Goal: Check status: Check status

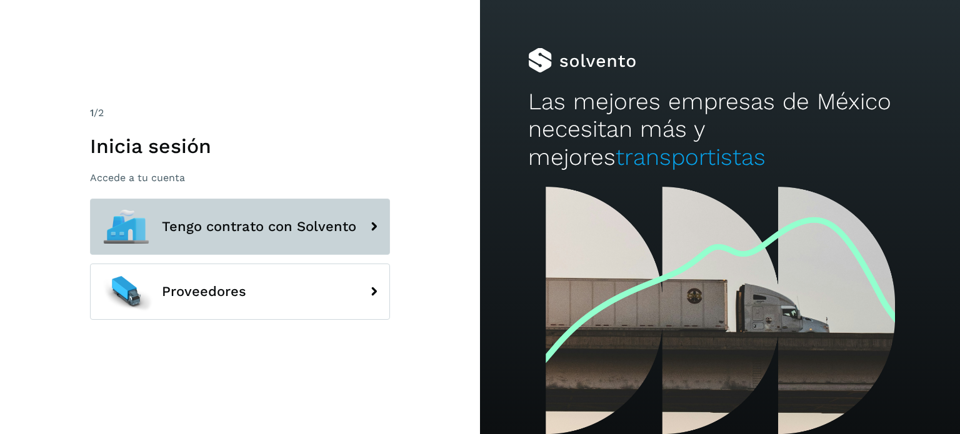
click at [209, 224] on span "Tengo contrato con Solvento" at bounding box center [259, 226] width 194 height 15
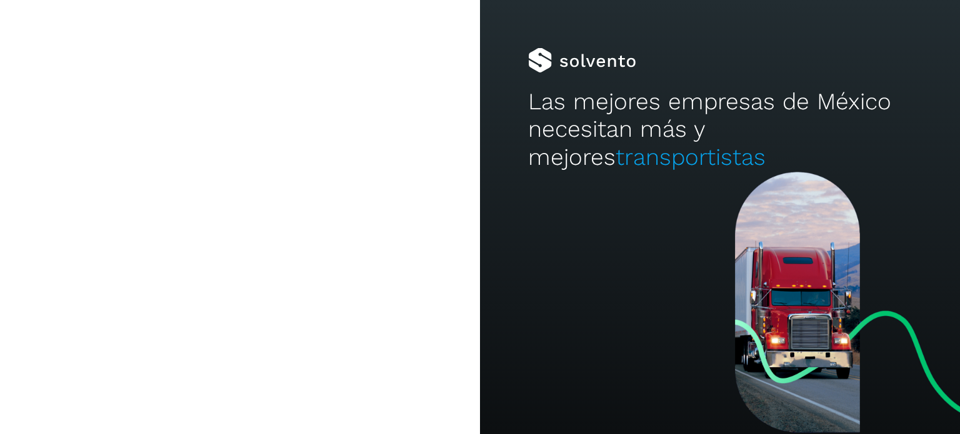
type input "**********"
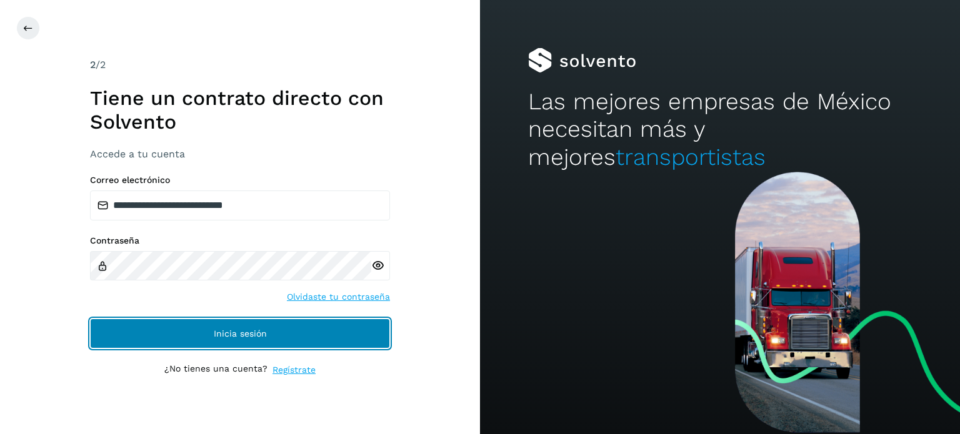
click at [244, 338] on button "Inicia sesión" at bounding box center [240, 334] width 300 height 30
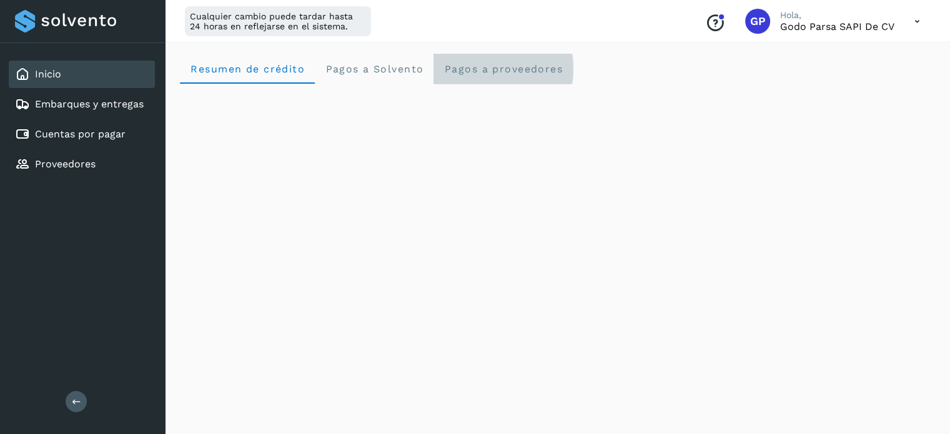
click at [467, 71] on span "Pagos a proveedores" at bounding box center [503, 69] width 119 height 12
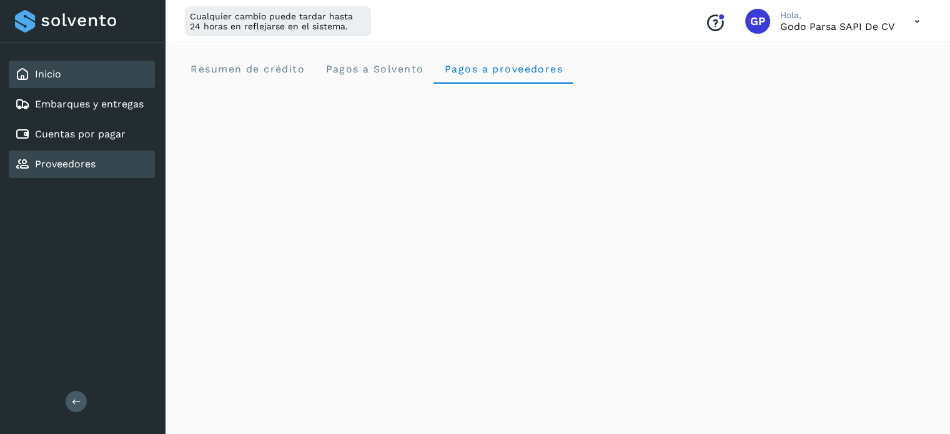
click at [75, 161] on link "Proveedores" at bounding box center [65, 164] width 61 height 12
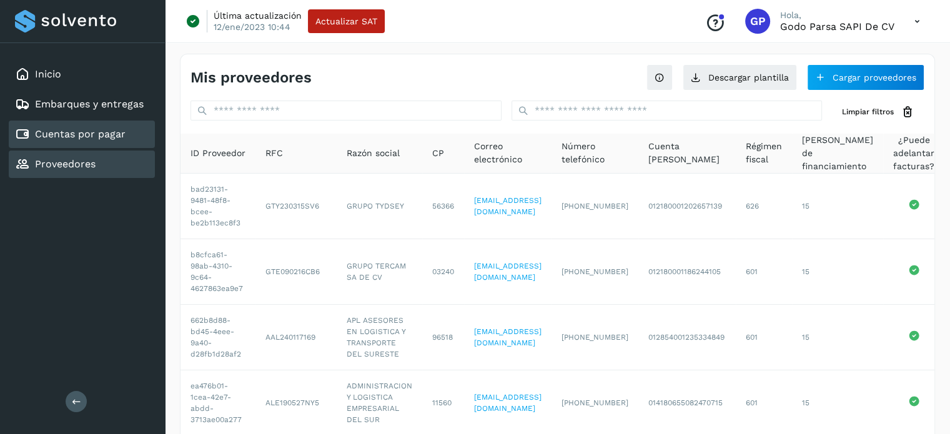
click at [75, 137] on link "Cuentas por pagar" at bounding box center [80, 134] width 91 height 12
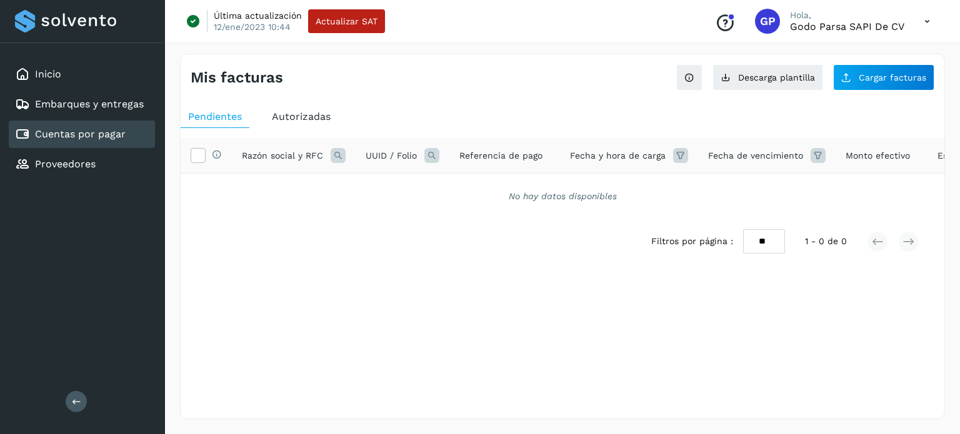
click at [82, 132] on link "Cuentas por pagar" at bounding box center [80, 134] width 91 height 12
click at [665, 394] on div "Mis facturas Ver instrucciones para cargar Facturas Descarga plantilla Cargar f…" at bounding box center [562, 237] width 765 height 366
click at [74, 129] on link "Cuentas por pagar" at bounding box center [80, 134] width 91 height 12
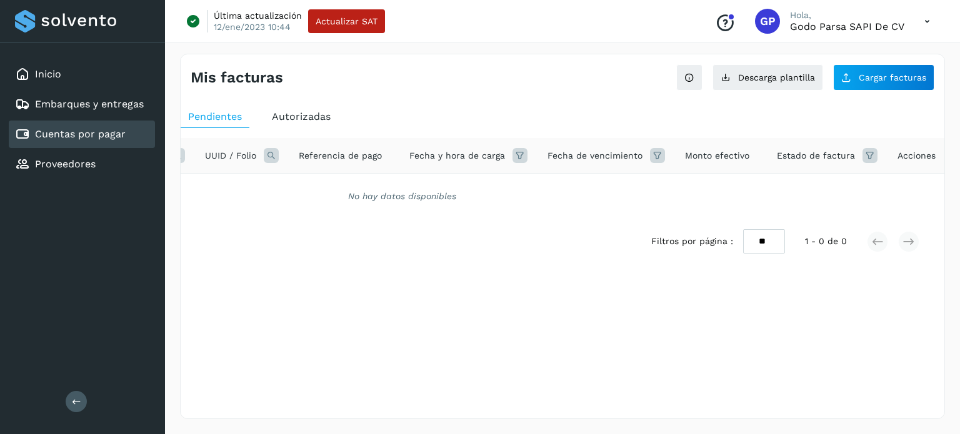
click at [812, 162] on div "Estado de factura" at bounding box center [827, 155] width 101 height 15
click at [805, 159] on span "Estado de factura" at bounding box center [816, 155] width 78 height 13
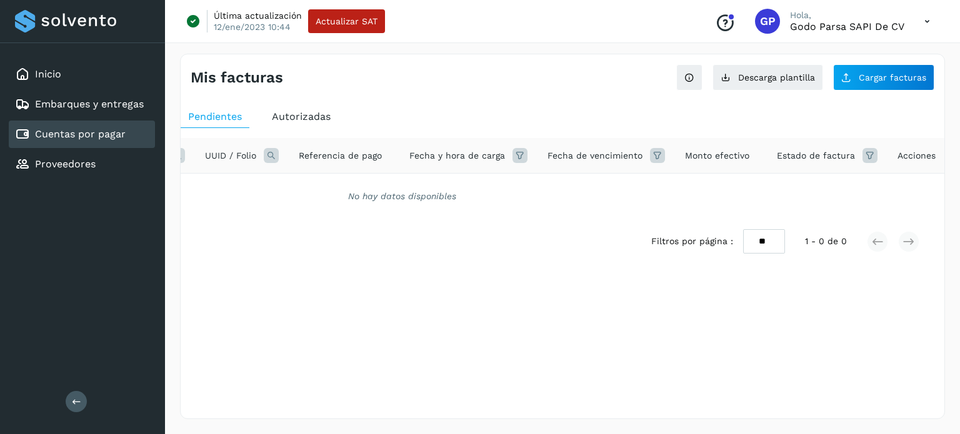
click at [805, 159] on span "Estado de factura" at bounding box center [816, 155] width 78 height 13
click at [802, 157] on span "Estado de factura" at bounding box center [816, 155] width 78 height 13
click at [790, 149] on span "Estado de factura" at bounding box center [816, 155] width 78 height 13
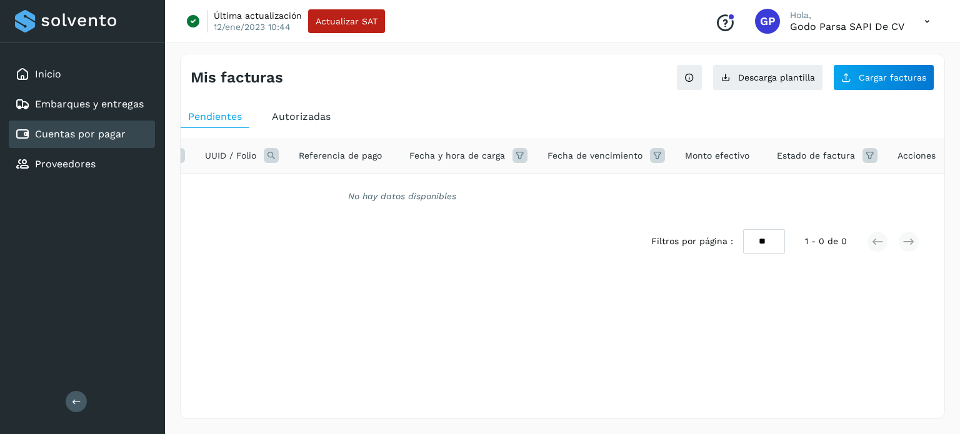
click at [790, 149] on span "Estado de factura" at bounding box center [816, 155] width 78 height 13
click at [77, 167] on link "Proveedores" at bounding box center [65, 164] width 61 height 12
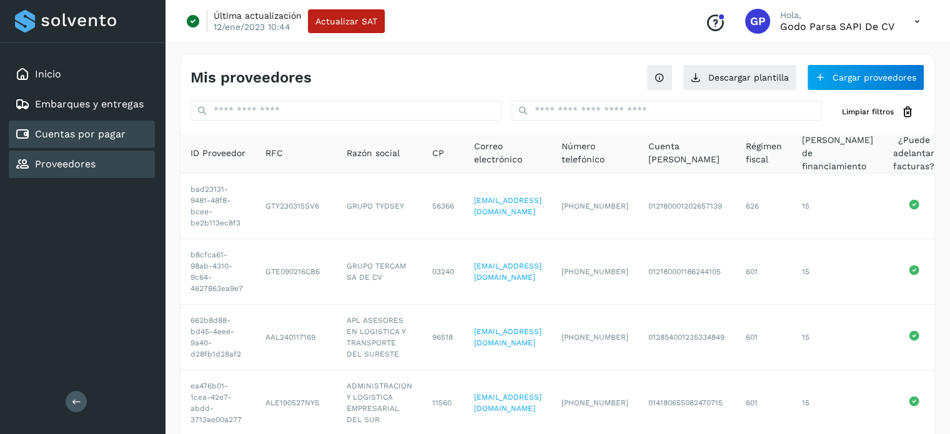
click at [114, 124] on div "Cuentas por pagar" at bounding box center [82, 134] width 146 height 27
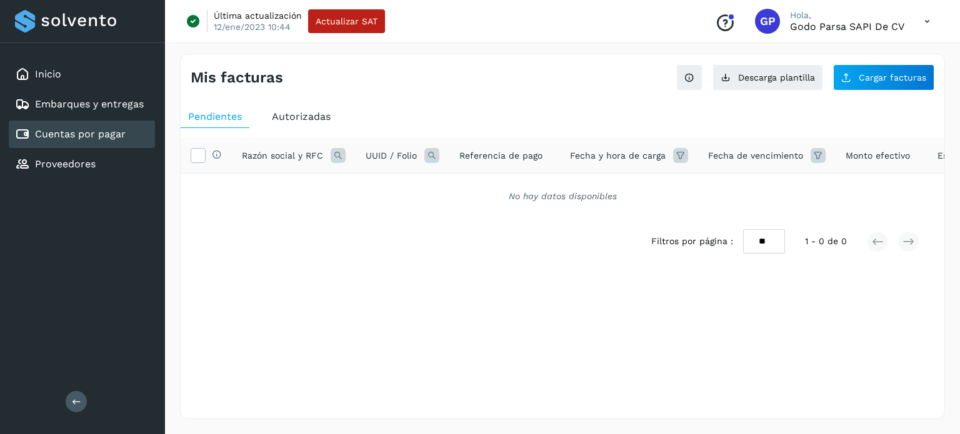
click at [810, 155] on icon at bounding box center [817, 155] width 15 height 15
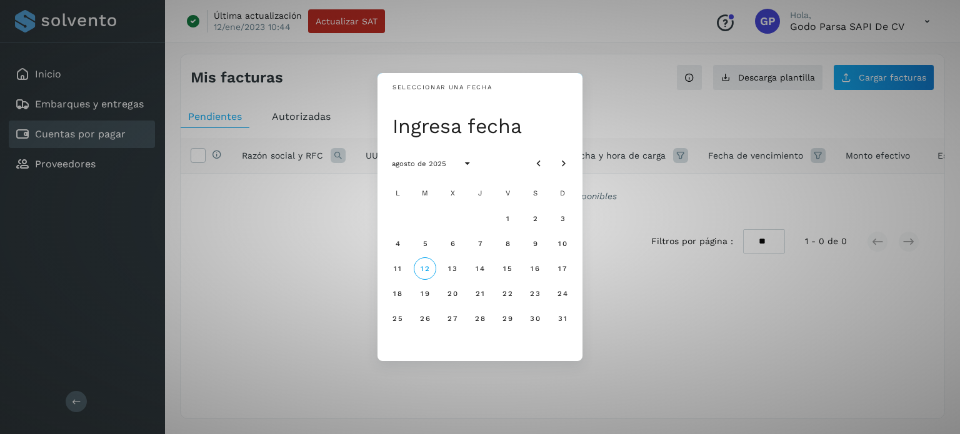
click at [808, 155] on div "Seleccionar una fecha Ingresa fecha agosto de 2025 L M X J V S D 1 2 3 4 5 6 7 …" at bounding box center [480, 217] width 960 height 434
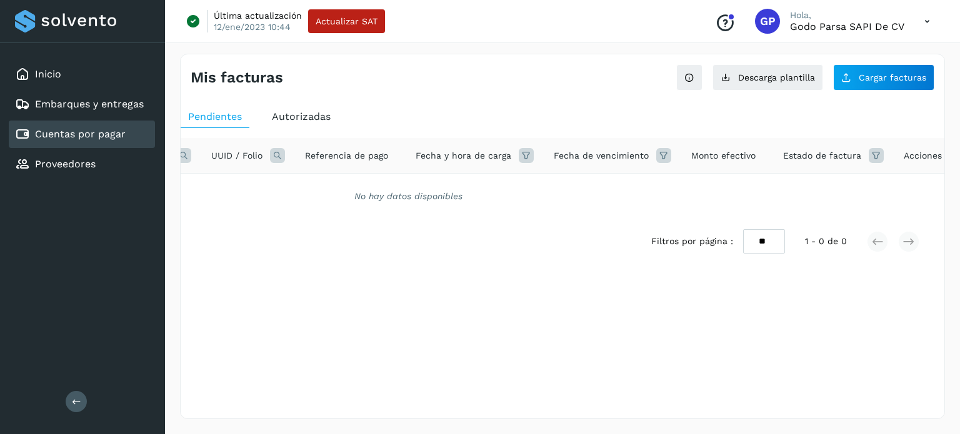
scroll to position [0, 161]
click at [862, 160] on icon at bounding box center [869, 155] width 15 height 15
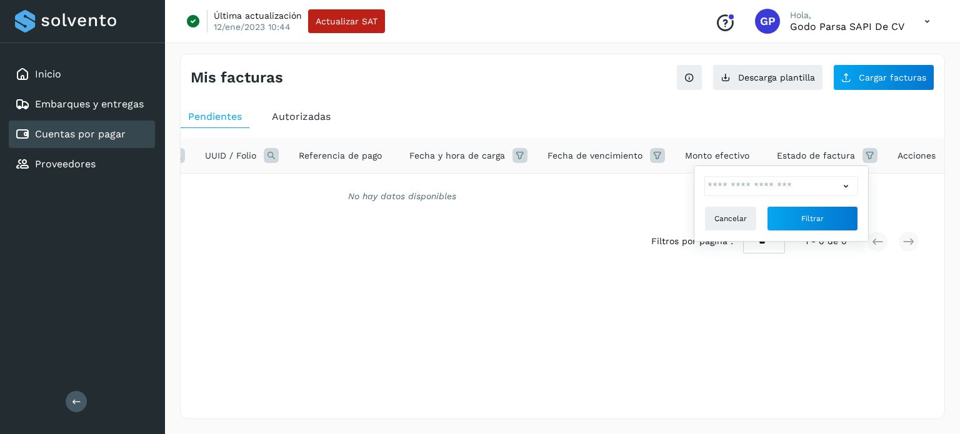
click at [845, 187] on icon at bounding box center [845, 186] width 13 height 13
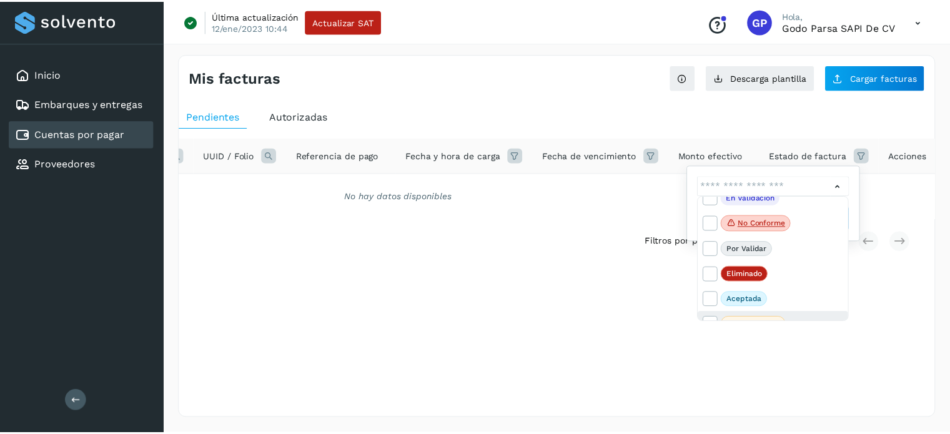
scroll to position [0, 0]
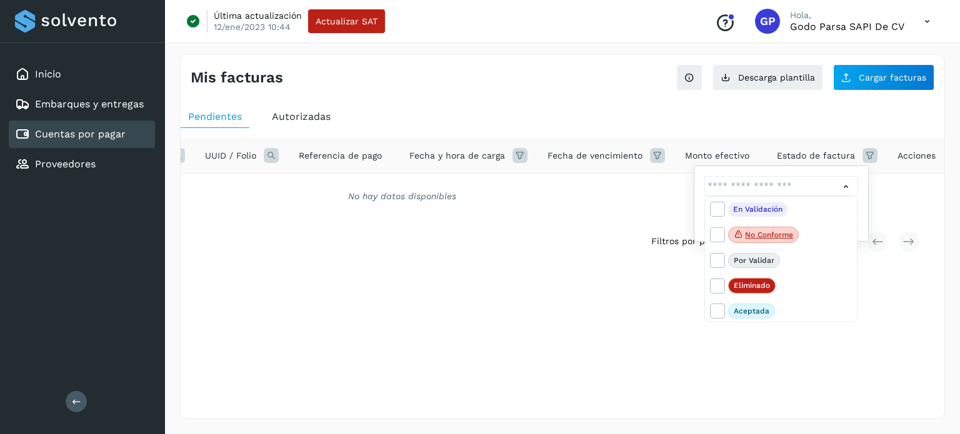
click at [297, 109] on div at bounding box center [480, 217] width 960 height 434
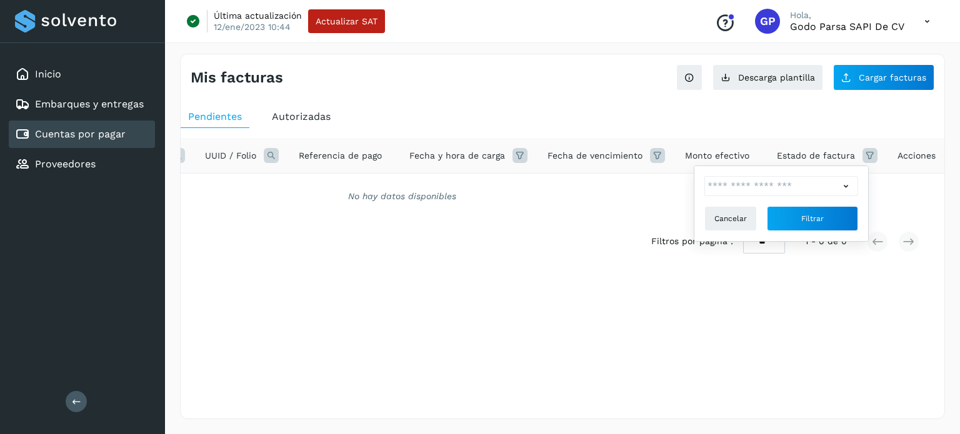
click at [302, 114] on span "Autorizadas" at bounding box center [301, 117] width 59 height 12
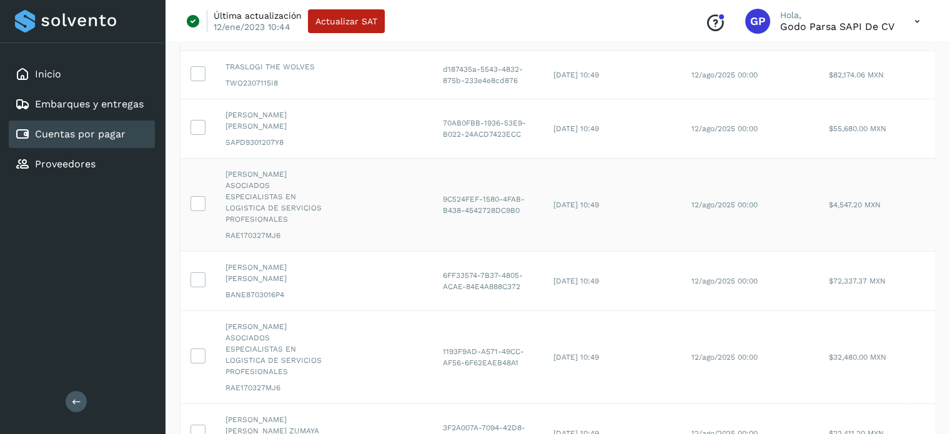
scroll to position [122, 0]
